Goal: Find specific page/section: Find specific page/section

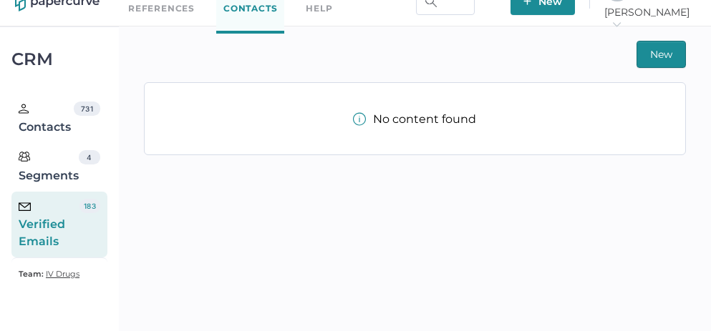
scroll to position [24, 0]
click at [59, 226] on div "Verified Emails" at bounding box center [49, 225] width 61 height 52
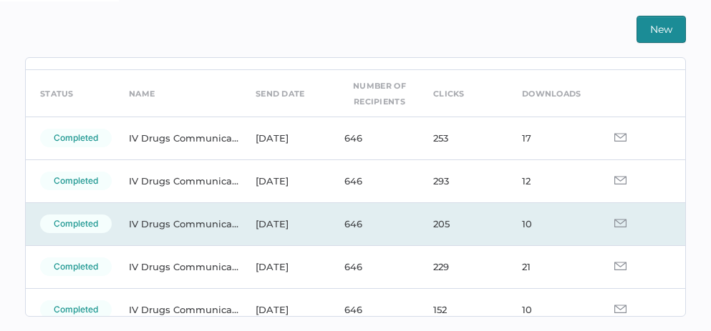
scroll to position [21, 0]
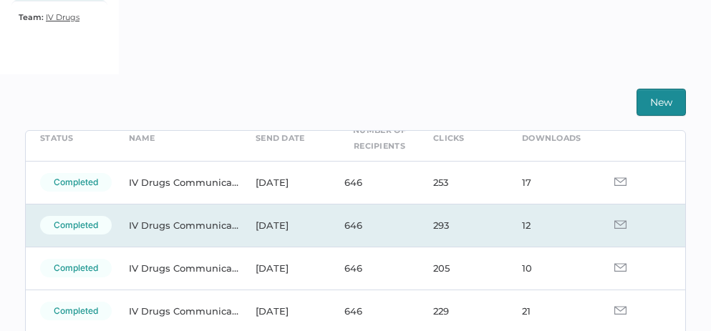
scroll to position [56, 0]
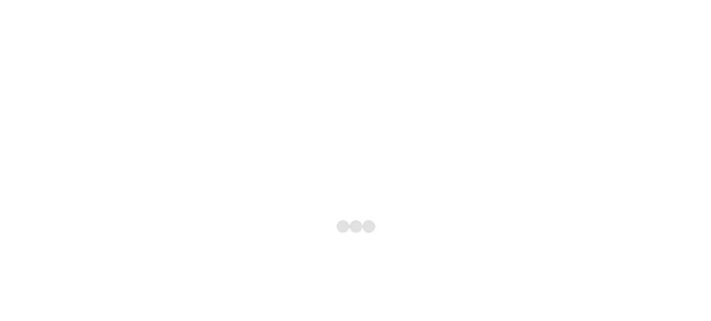
scroll to position [1860, 0]
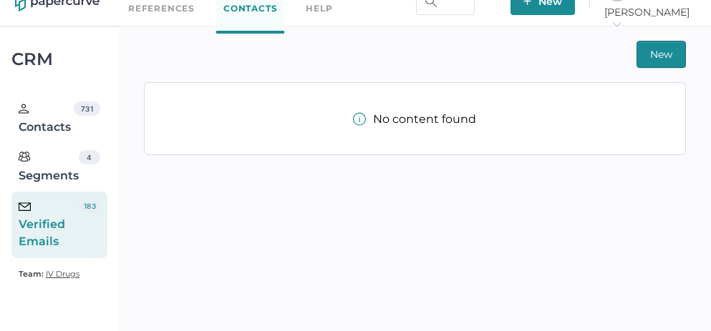
click at [57, 220] on div "Verified Emails" at bounding box center [49, 225] width 61 height 52
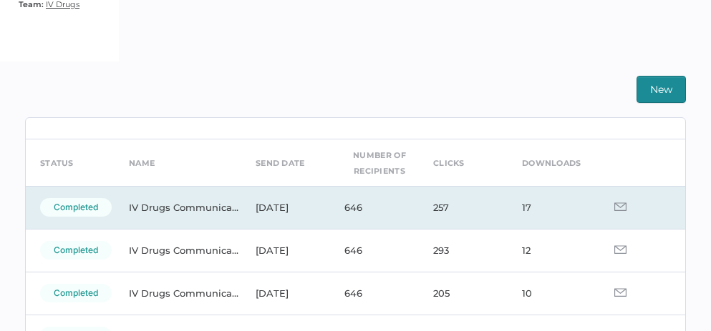
scroll to position [67, 0]
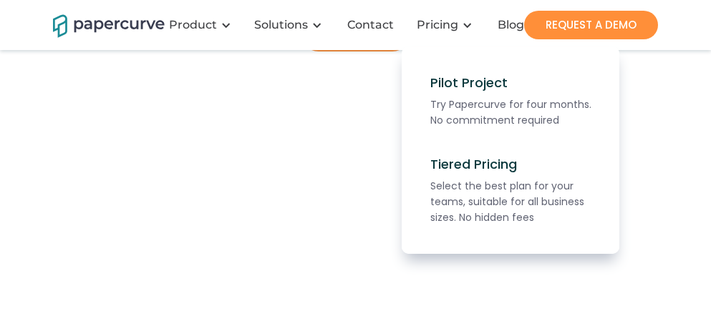
scroll to position [263, 0]
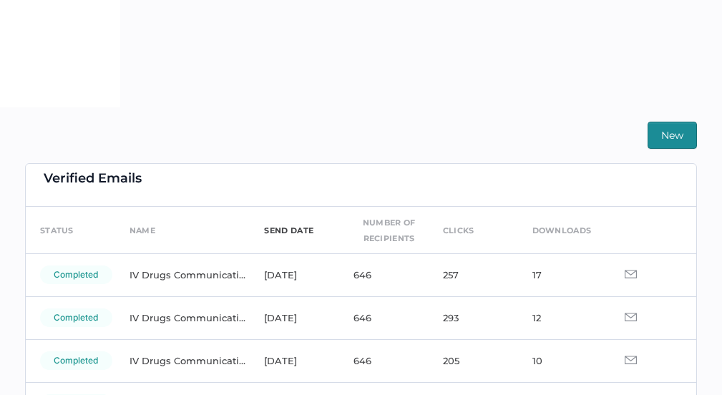
scroll to position [27, 0]
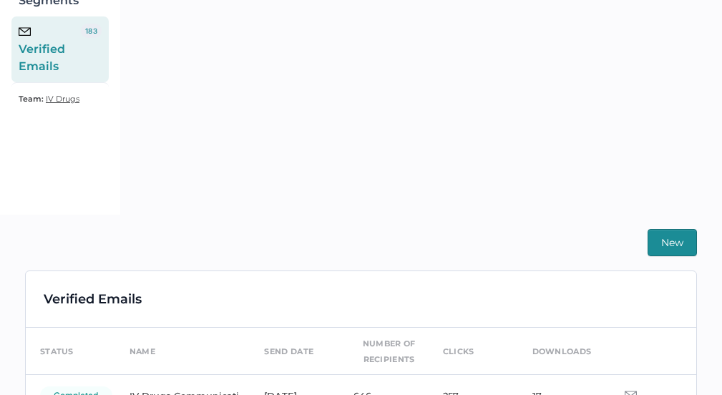
scroll to position [289, 0]
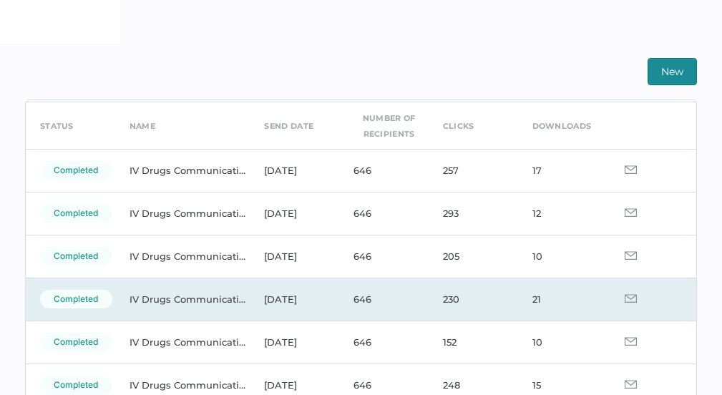
scroll to position [52, 0]
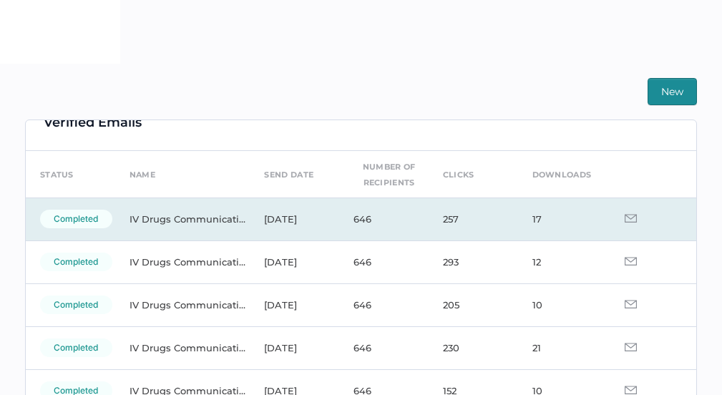
scroll to position [26, 0]
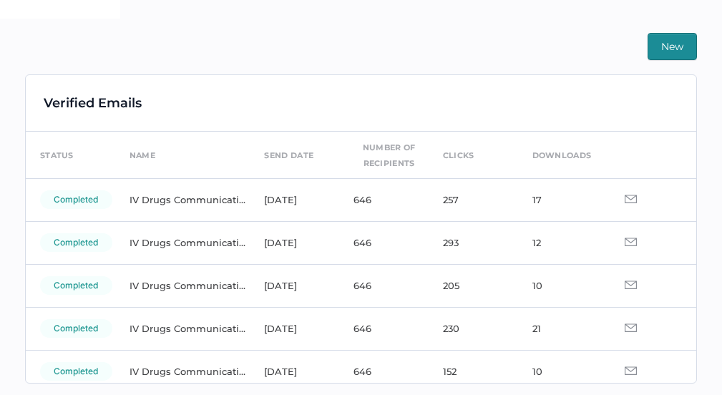
scroll to position [398, 0]
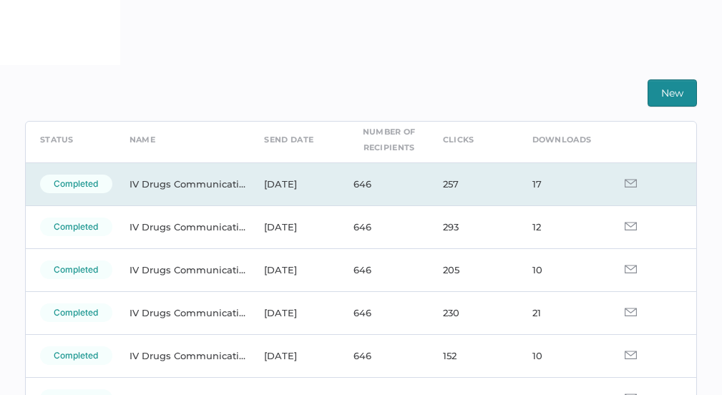
scroll to position [53, 0]
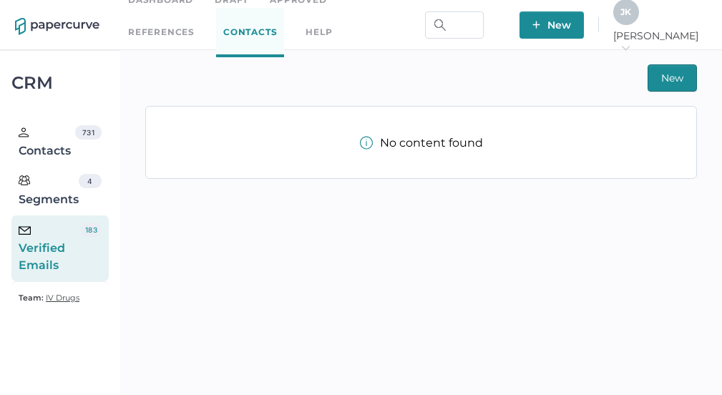
scroll to position [19, 0]
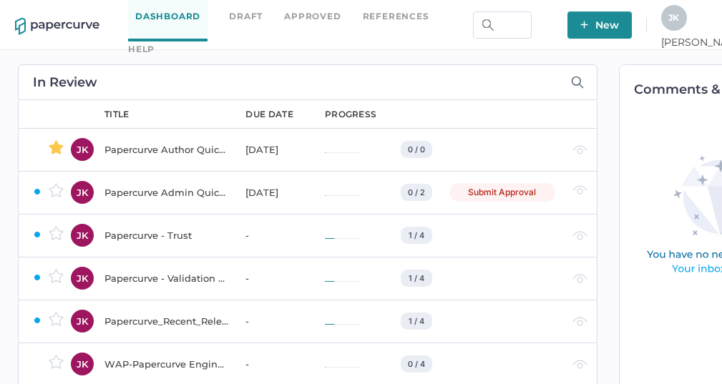
scroll to position [0, 85]
